Goal: Information Seeking & Learning: Check status

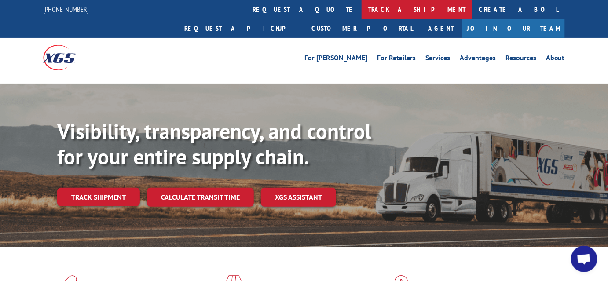
click at [362, 8] on link "track a shipment" at bounding box center [417, 9] width 111 height 19
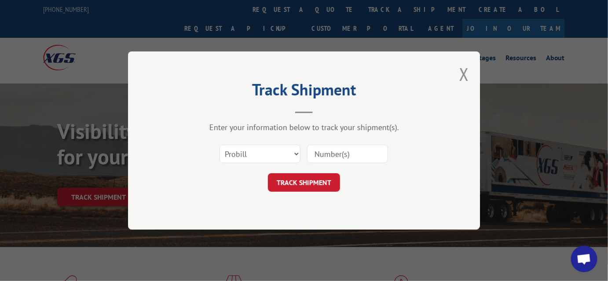
click at [351, 156] on input at bounding box center [347, 154] width 81 height 18
drag, startPoint x: 351, startPoint y: 156, endPoint x: 297, endPoint y: 156, distance: 54.2
click at [297, 156] on select "Select category... Probill BOL PO" at bounding box center [260, 154] width 81 height 18
select select "po"
click at [220, 145] on select "Select category... Probill BOL PO" at bounding box center [260, 154] width 81 height 18
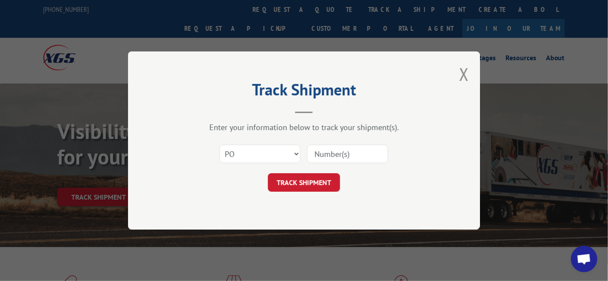
click at [343, 160] on input at bounding box center [347, 154] width 81 height 18
type input "6402"
click at [312, 184] on button "TRACK SHIPMENT" at bounding box center [304, 182] width 72 height 18
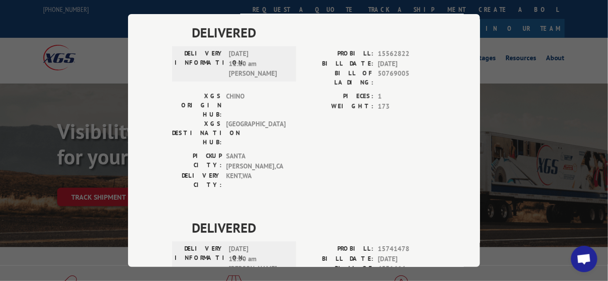
scroll to position [2168, 0]
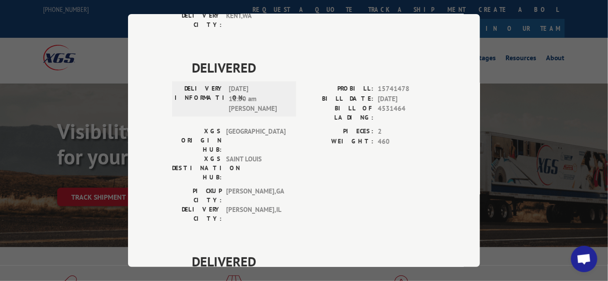
type input "+1 (___) ___-____"
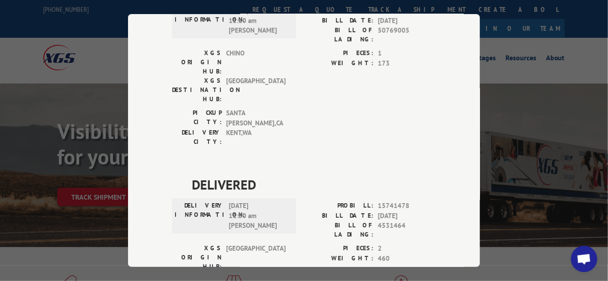
scroll to position [1968, 0]
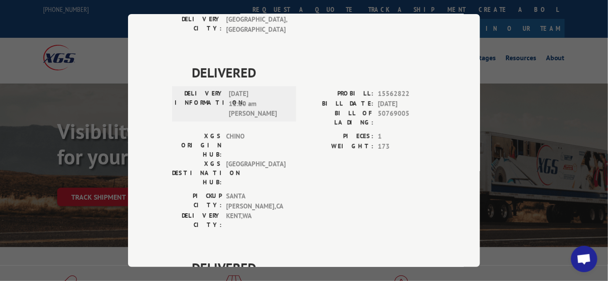
drag, startPoint x: 374, startPoint y: 178, endPoint x: 411, endPoint y: 179, distance: 37.0
copy span "17664879"
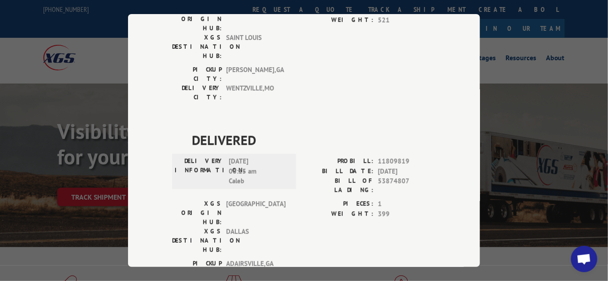
scroll to position [0, 0]
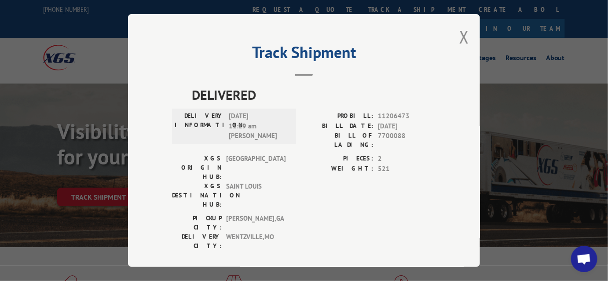
click at [456, 35] on div "Track Shipment DELIVERED DELIVERY INFORMATION: [DATE] 11:29 am [PERSON_NAME]: 1…" at bounding box center [304, 140] width 352 height 253
click at [460, 38] on button "Close modal" at bounding box center [465, 36] width 10 height 23
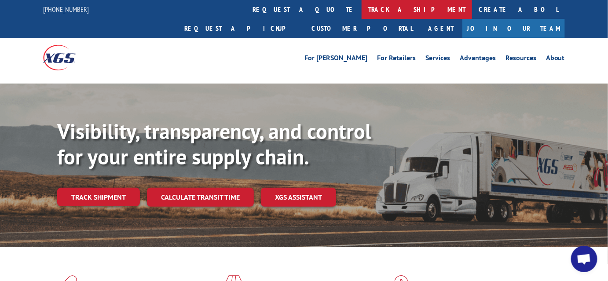
click at [362, 9] on link "track a shipment" at bounding box center [417, 9] width 111 height 19
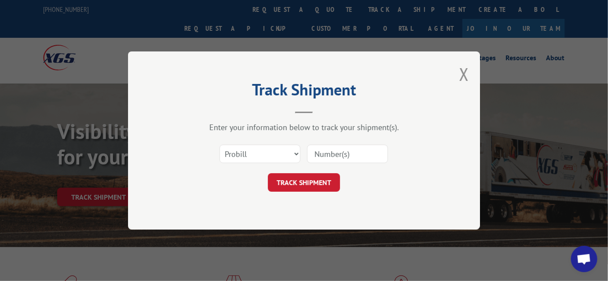
click at [344, 152] on input at bounding box center [347, 154] width 81 height 18
paste input "17664879"
type input "17664879"
click at [306, 183] on button "TRACK SHIPMENT" at bounding box center [304, 182] width 72 height 18
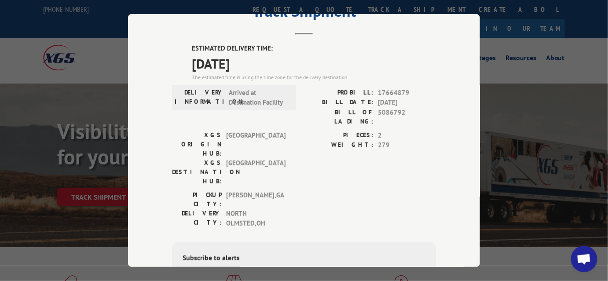
scroll to position [120, 0]
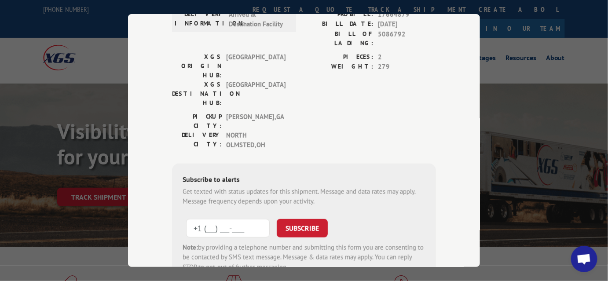
click at [224, 219] on input "+1 (___) ___-____" at bounding box center [228, 228] width 84 height 18
type input "[PHONE_NUMBER]"
click at [299, 219] on button "SUBSCRIBE" at bounding box center [302, 228] width 51 height 18
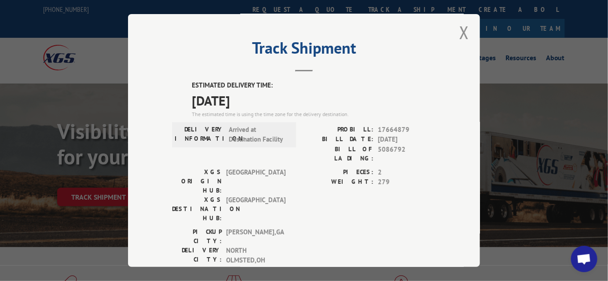
scroll to position [0, 0]
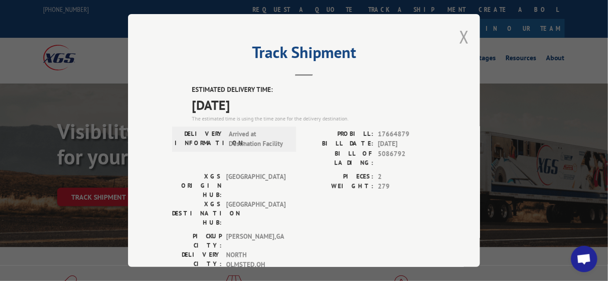
click at [461, 38] on button "Close modal" at bounding box center [465, 36] width 10 height 23
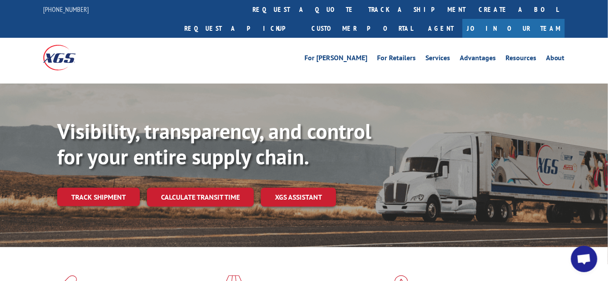
click at [119, 11] on div "[PHONE_NUMBER] request a quote track a shipment Create a BOL Request a pickup C…" at bounding box center [304, 19] width 522 height 38
